Goal: Check status

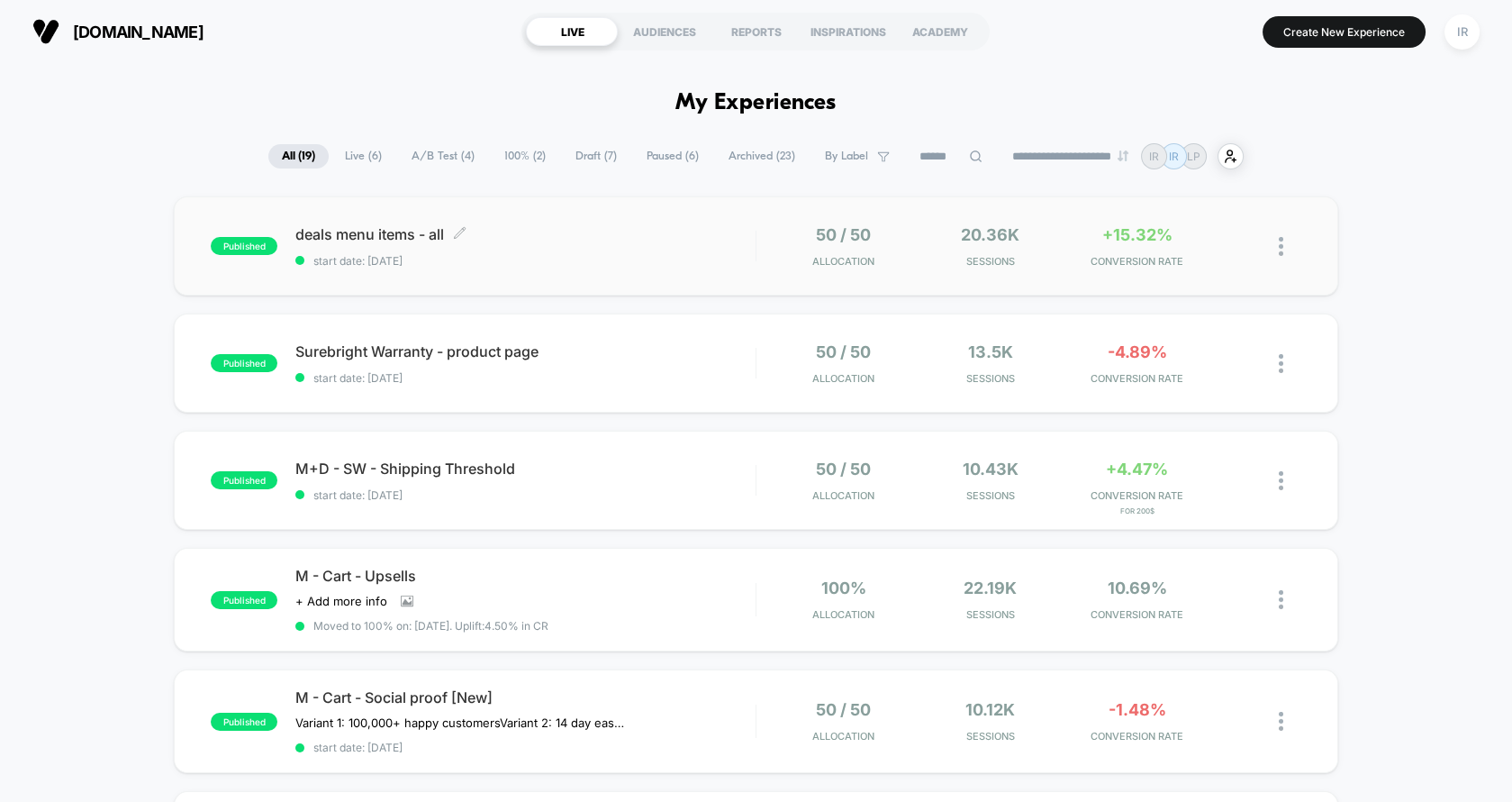
click at [643, 230] on span "deals menu items - all Click to edit experience details" at bounding box center [525, 234] width 460 height 18
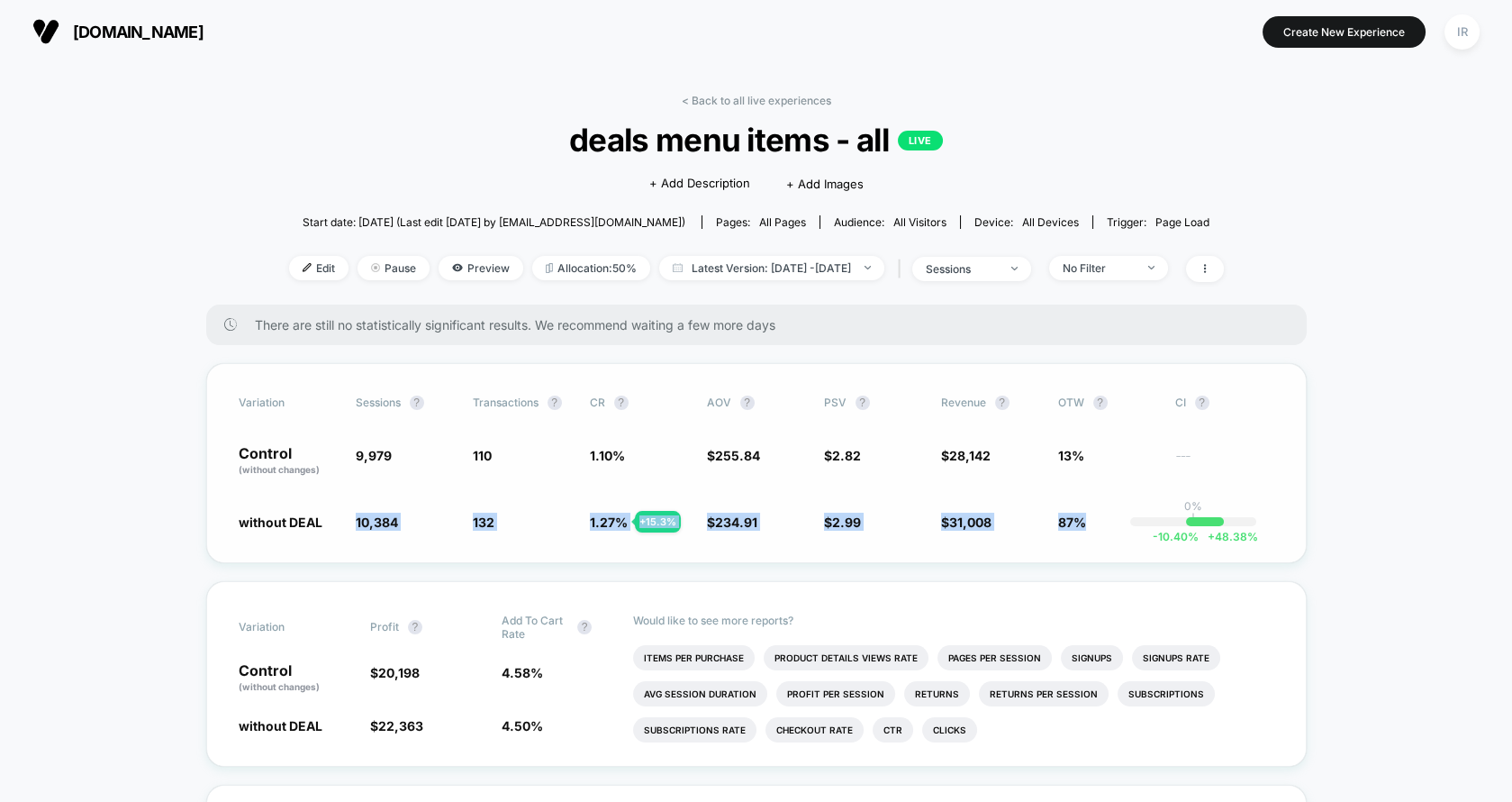
drag, startPoint x: 223, startPoint y: 530, endPoint x: 1143, endPoint y: 552, distance: 920.3
click at [1143, 552] on div "Variation Sessions ? Transactions ? CR ? AOV ? PSV ? Revenue ? OTW ? CI ? Contr…" at bounding box center [756, 463] width 1101 height 200
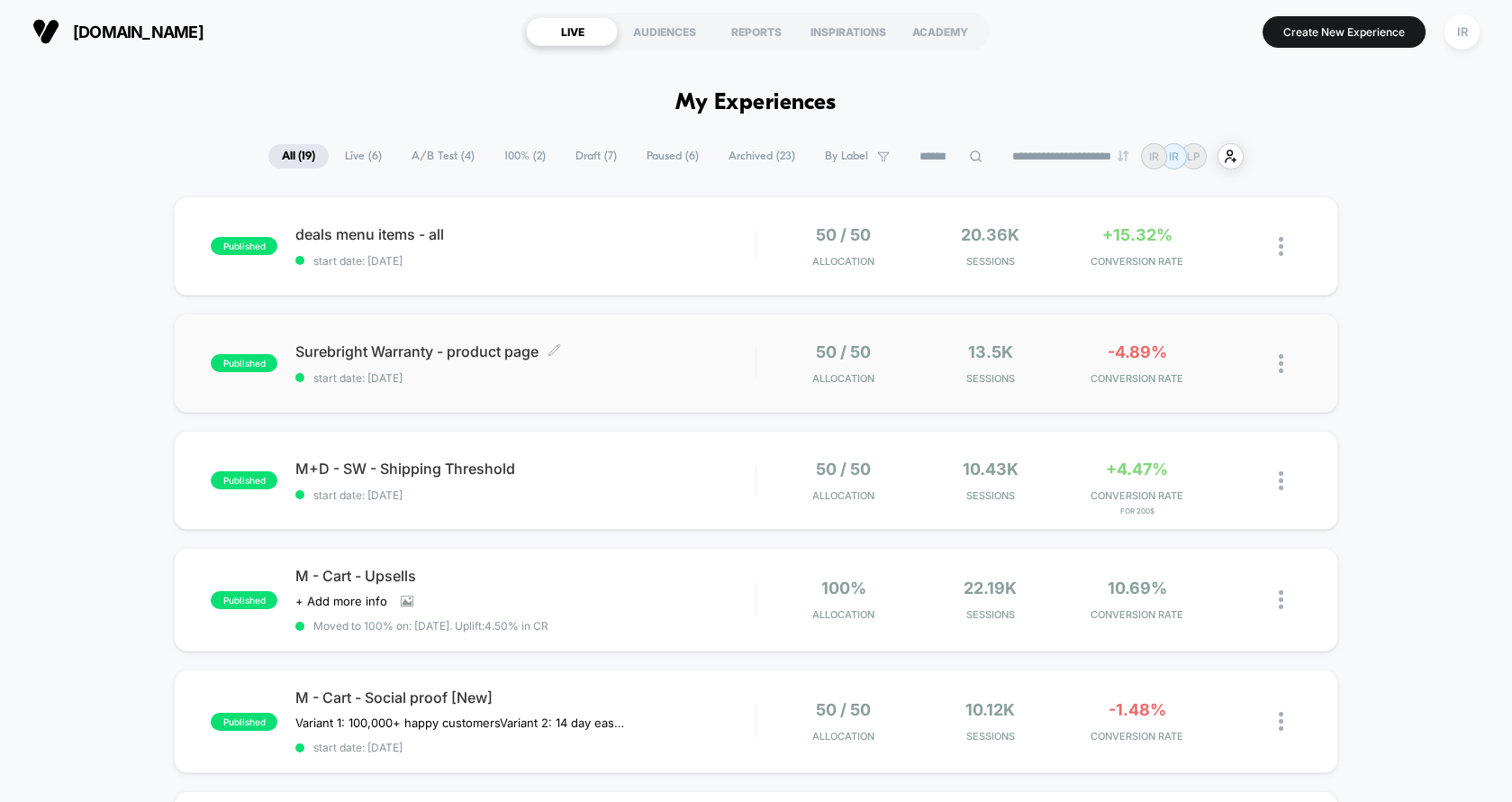
click at [715, 362] on div "Surebright Warranty - product page Click to edit experience details Click to ed…" at bounding box center [525, 363] width 460 height 42
click at [694, 460] on span "M+D - SW - Shipping Threshold Click to edit experience details" at bounding box center [525, 468] width 460 height 18
click at [828, 501] on span "Allocation" at bounding box center [843, 495] width 62 height 12
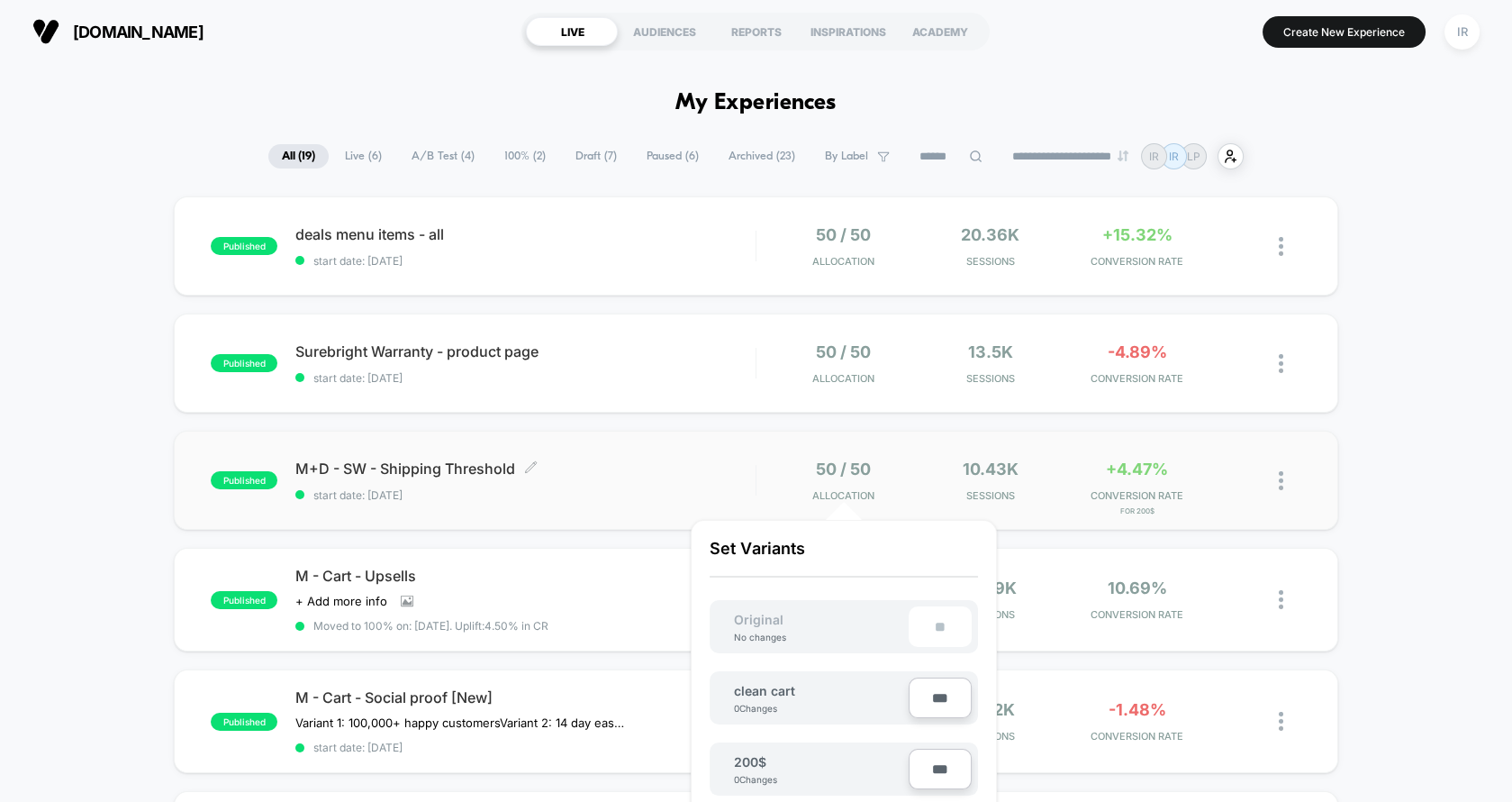
click at [582, 486] on div "M+D - SW - Shipping Threshold Click to edit experience details Click to edit ex…" at bounding box center [525, 481] width 460 height 42
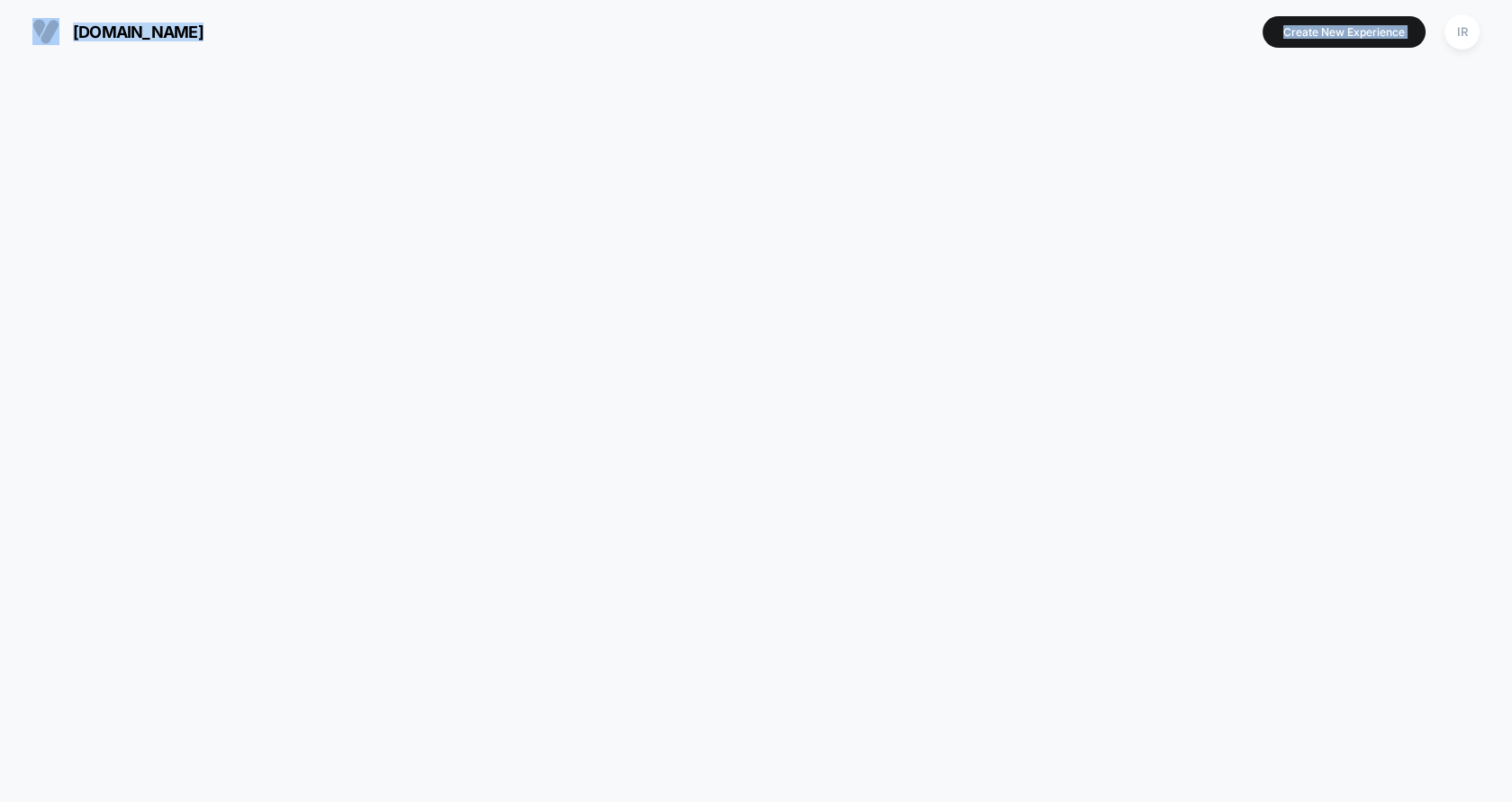
click at [582, 486] on html "[DOMAIN_NAME] Create New Experience IR [DOMAIN_NAME] Navigated to [DOMAIN_NAME]…" at bounding box center [756, 401] width 1512 height 802
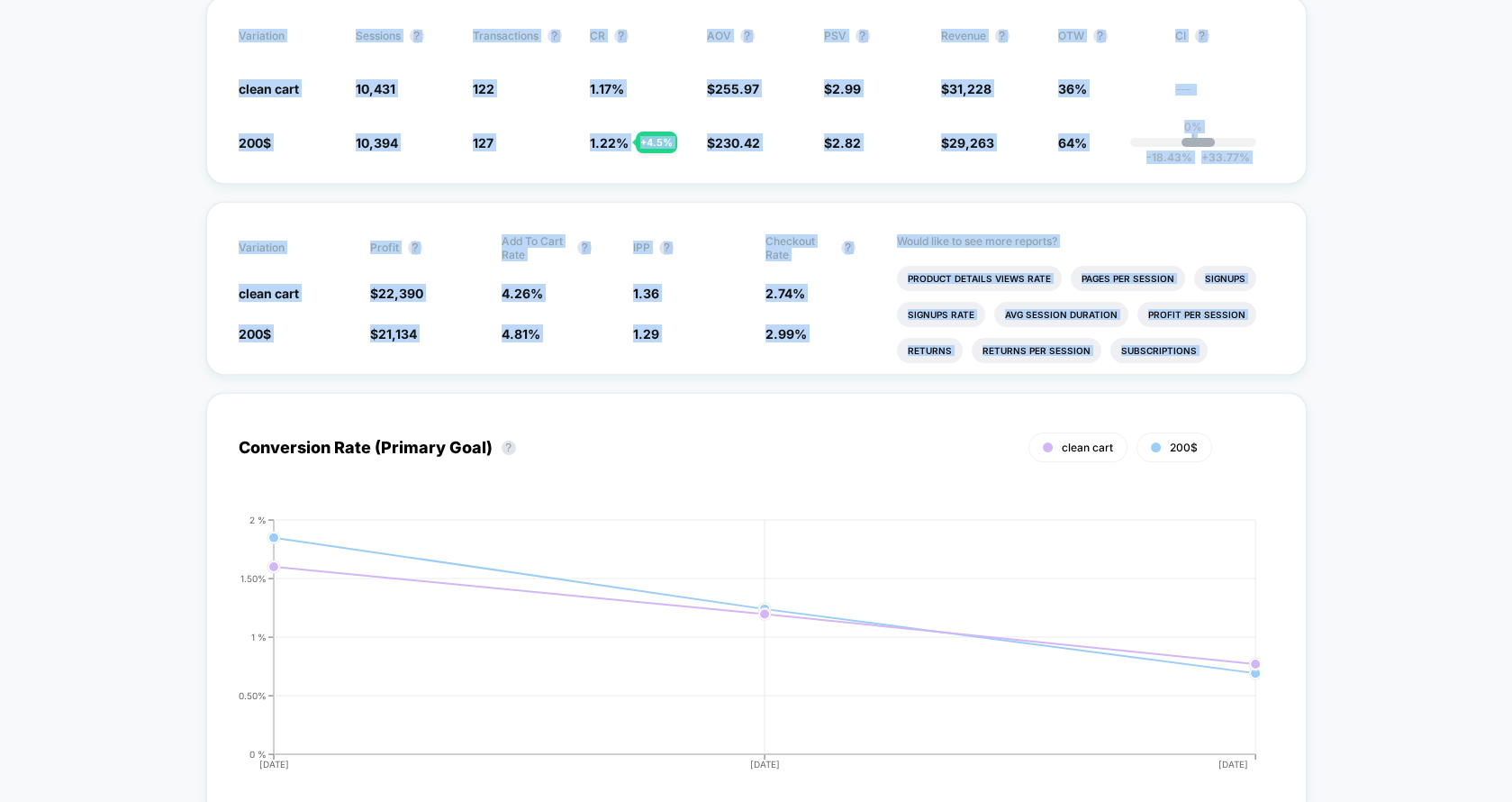
scroll to position [338, 0]
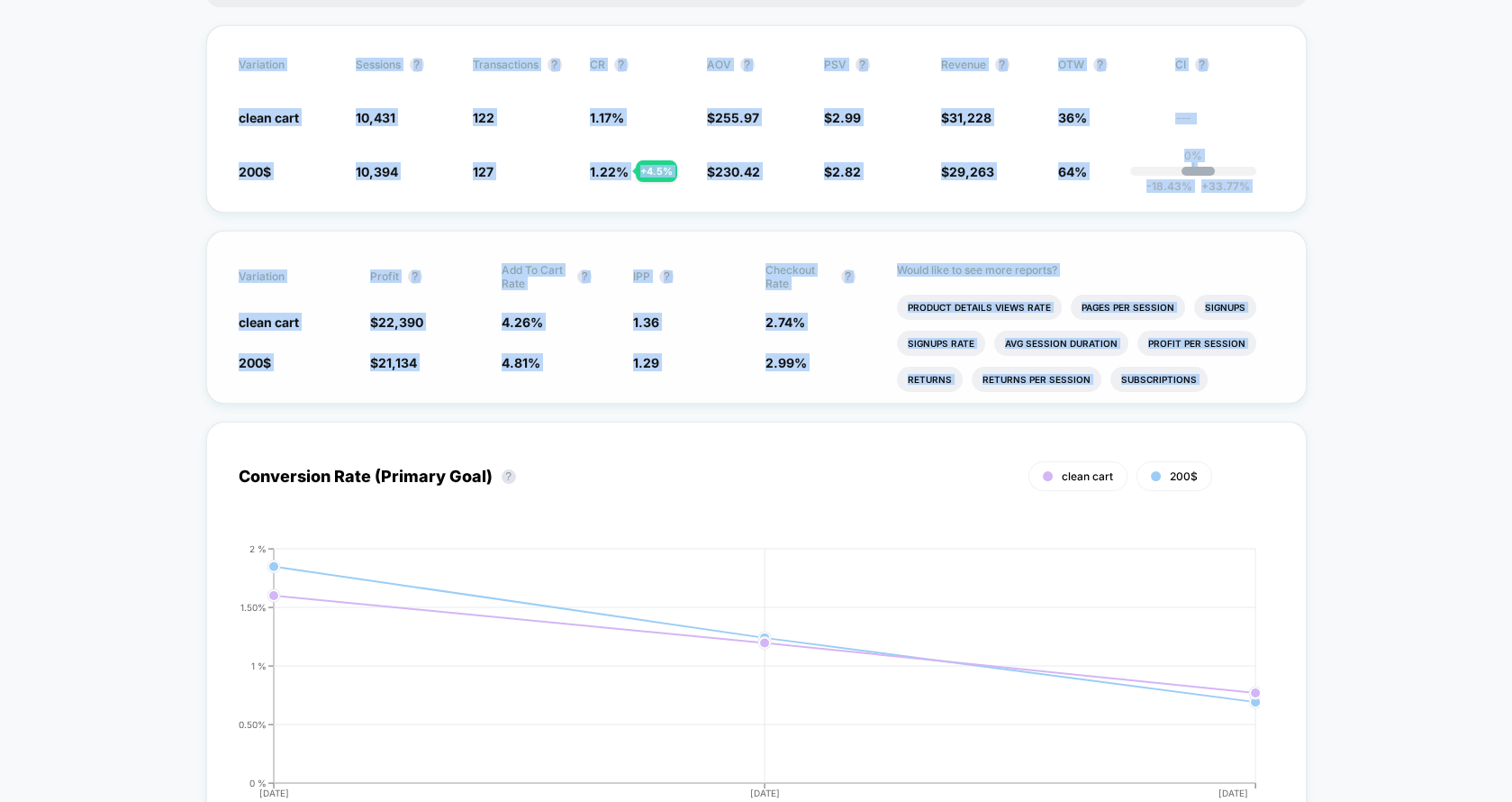
click at [738, 329] on div "Variation Profit ? Add To Cart Rate ? IPP ? Checkout Rate ? clean cart $ 22,390…" at bounding box center [756, 317] width 1101 height 173
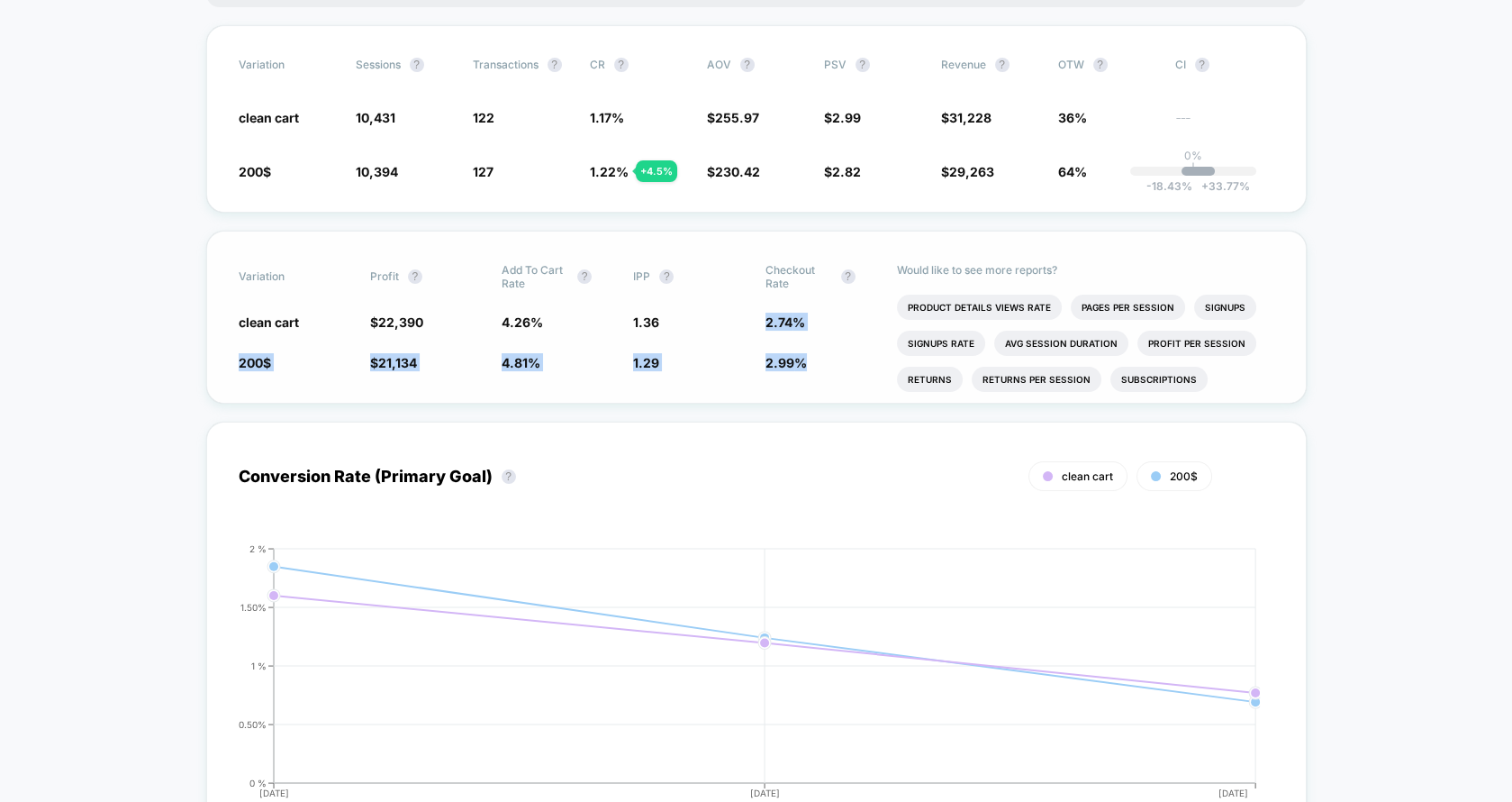
drag, startPoint x: 766, startPoint y: 300, endPoint x: 821, endPoint y: 356, distance: 78.5
click at [821, 356] on div "Variation Profit ? Add To Cart Rate ? IPP ? Checkout Rate ? clean cart $ 22,390…" at bounding box center [756, 317] width 1101 height 173
click at [821, 356] on span "2.99 % + 9.1 %" at bounding box center [822, 361] width 113 height 18
drag, startPoint x: 821, startPoint y: 356, endPoint x: 764, endPoint y: 329, distance: 63.1
click at [763, 329] on div "Variation Profit ? Add To Cart Rate ? IPP ? Checkout Rate ? clean cart $ 22,390…" at bounding box center [756, 317] width 1101 height 173
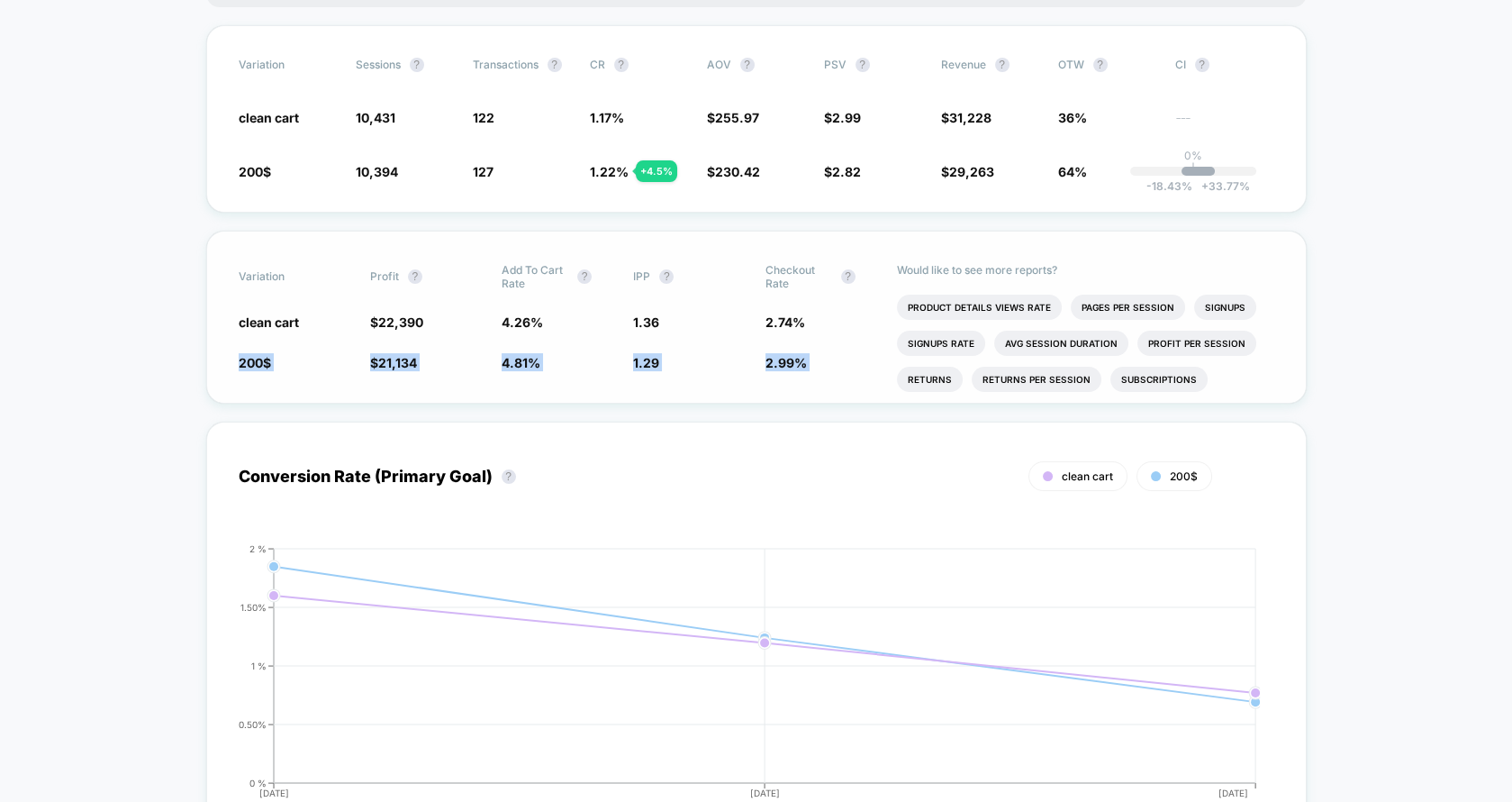
click at [764, 329] on div "Variation Profit ? Add To Cart Rate ? IPP ? Checkout Rate ? clean cart $ 22,390…" at bounding box center [756, 317] width 1101 height 173
drag, startPoint x: 619, startPoint y: 320, endPoint x: 636, endPoint y: 367, distance: 50.0
click at [636, 367] on div "Variation Profit ? Add To Cart Rate ? IPP ? Checkout Rate ? clean cart $ 22,390…" at bounding box center [756, 317] width 1101 height 173
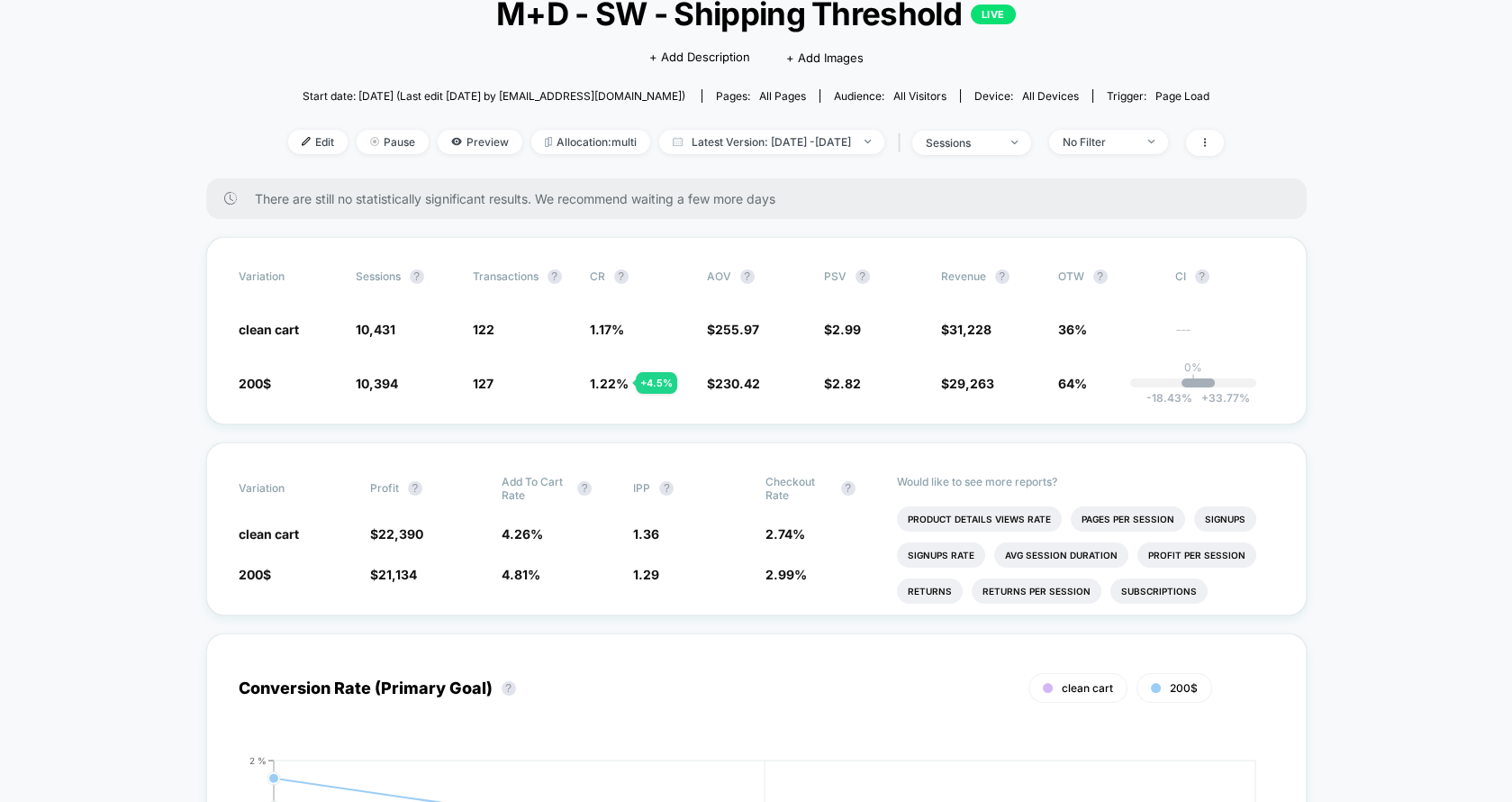
scroll to position [126, 0]
